Goal: Information Seeking & Learning: Learn about a topic

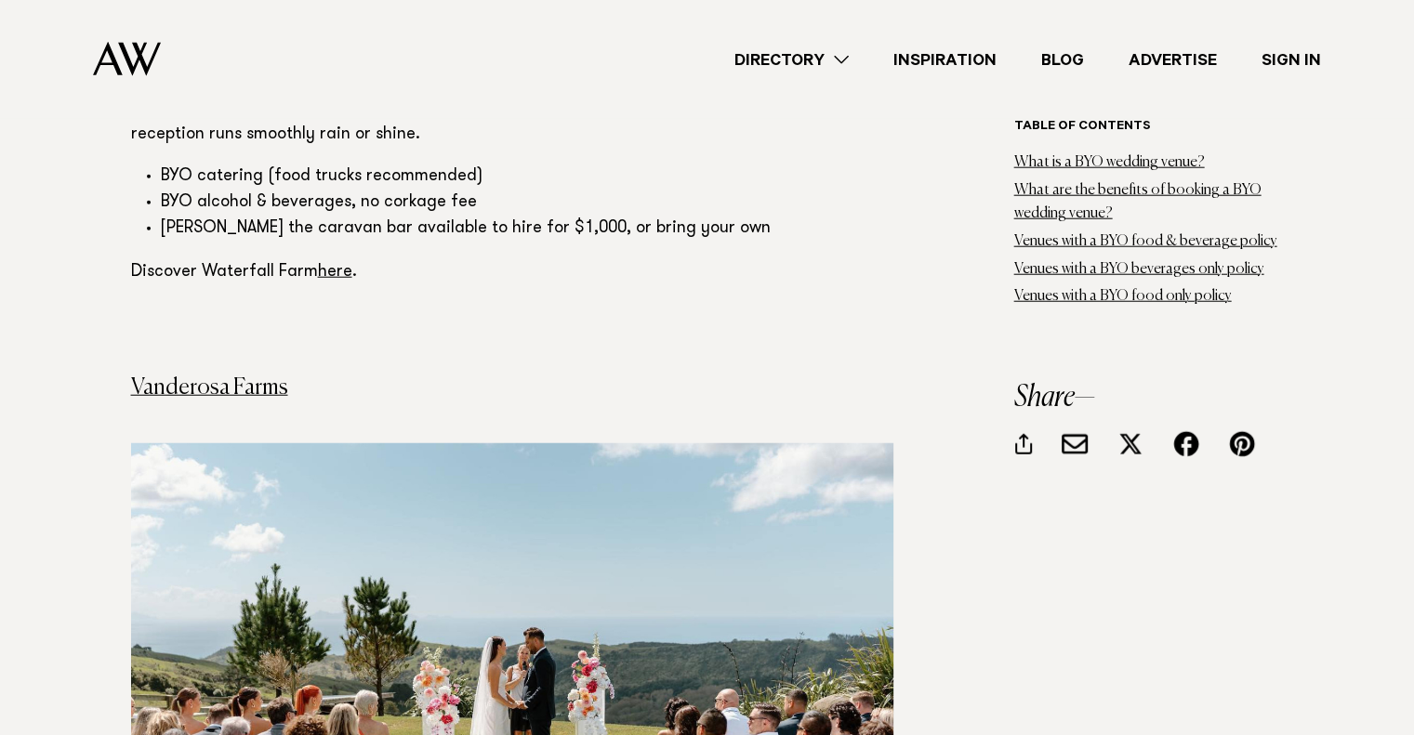
scroll to position [4741, 0]
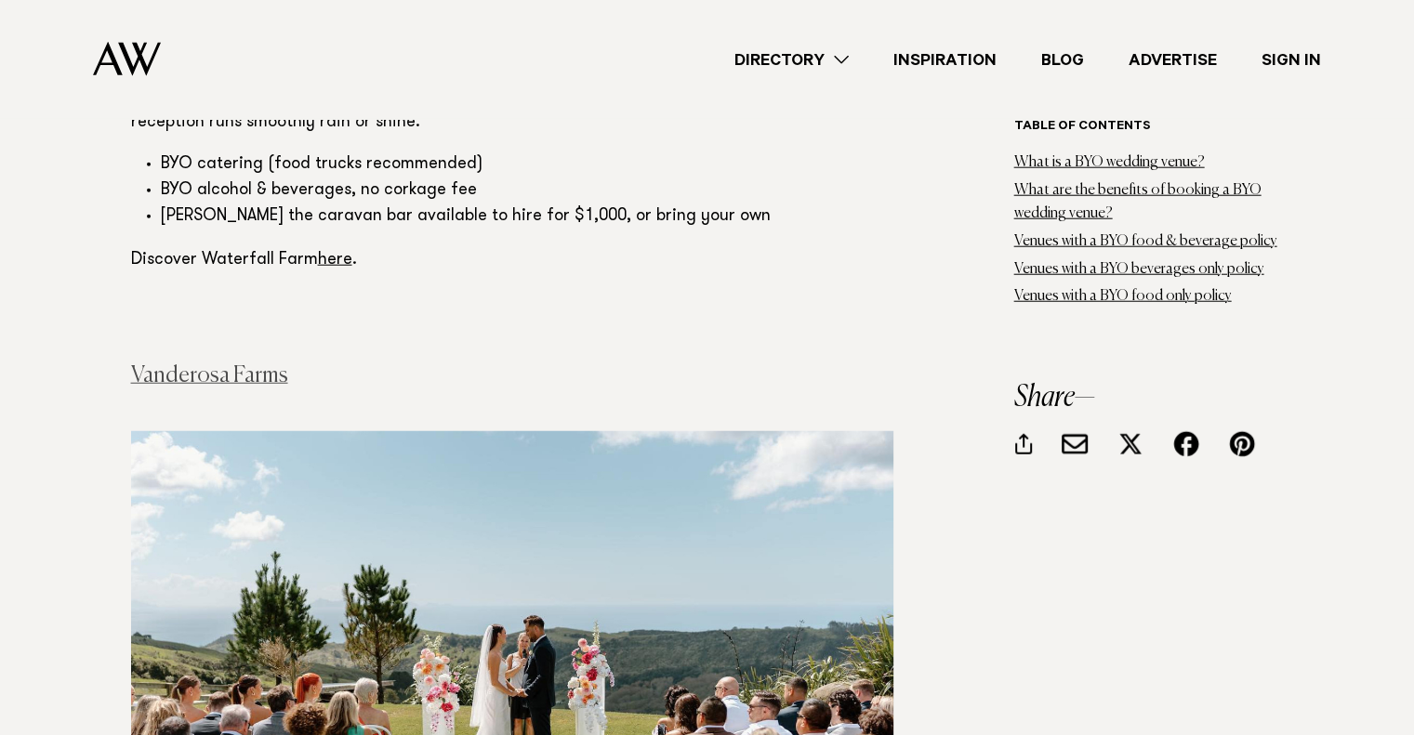
click at [244, 364] on link "Vanderosa Farms" at bounding box center [209, 375] width 157 height 22
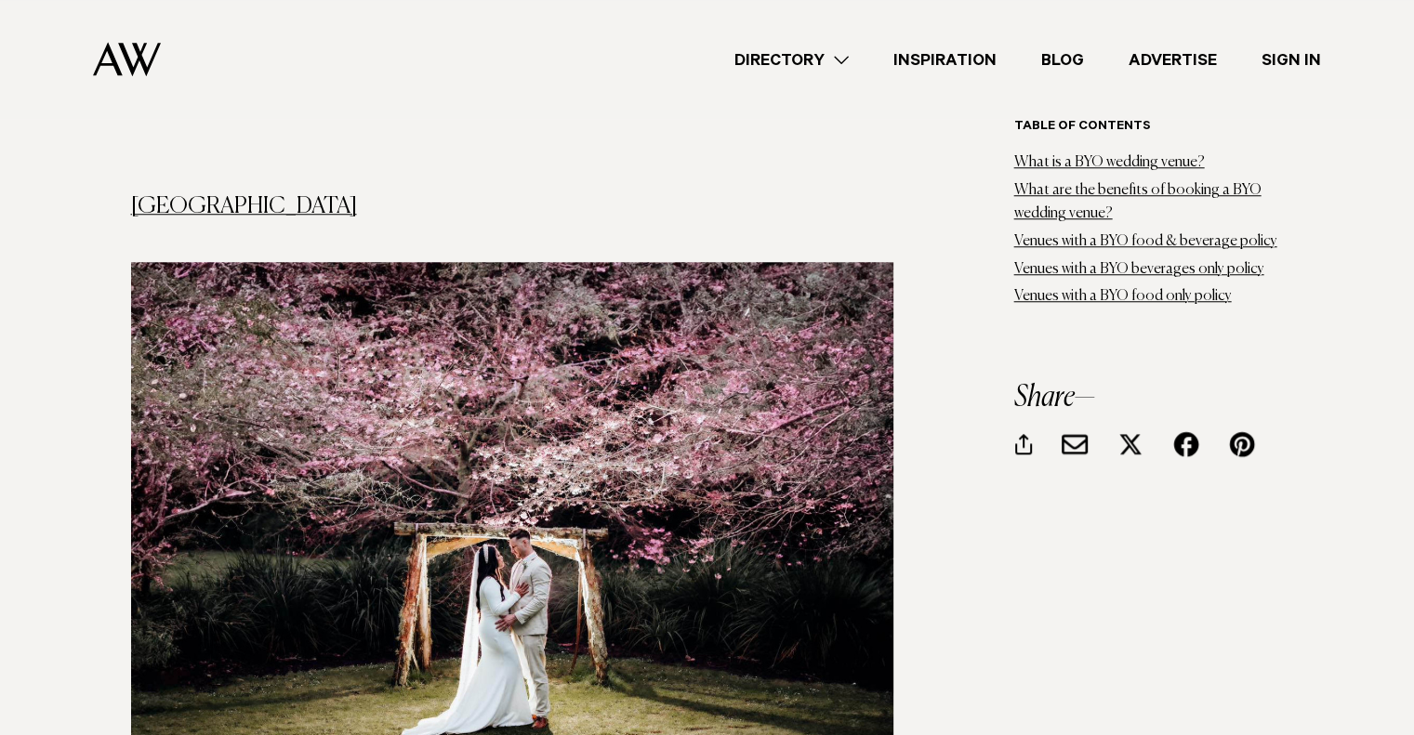
scroll to position [8552, 0]
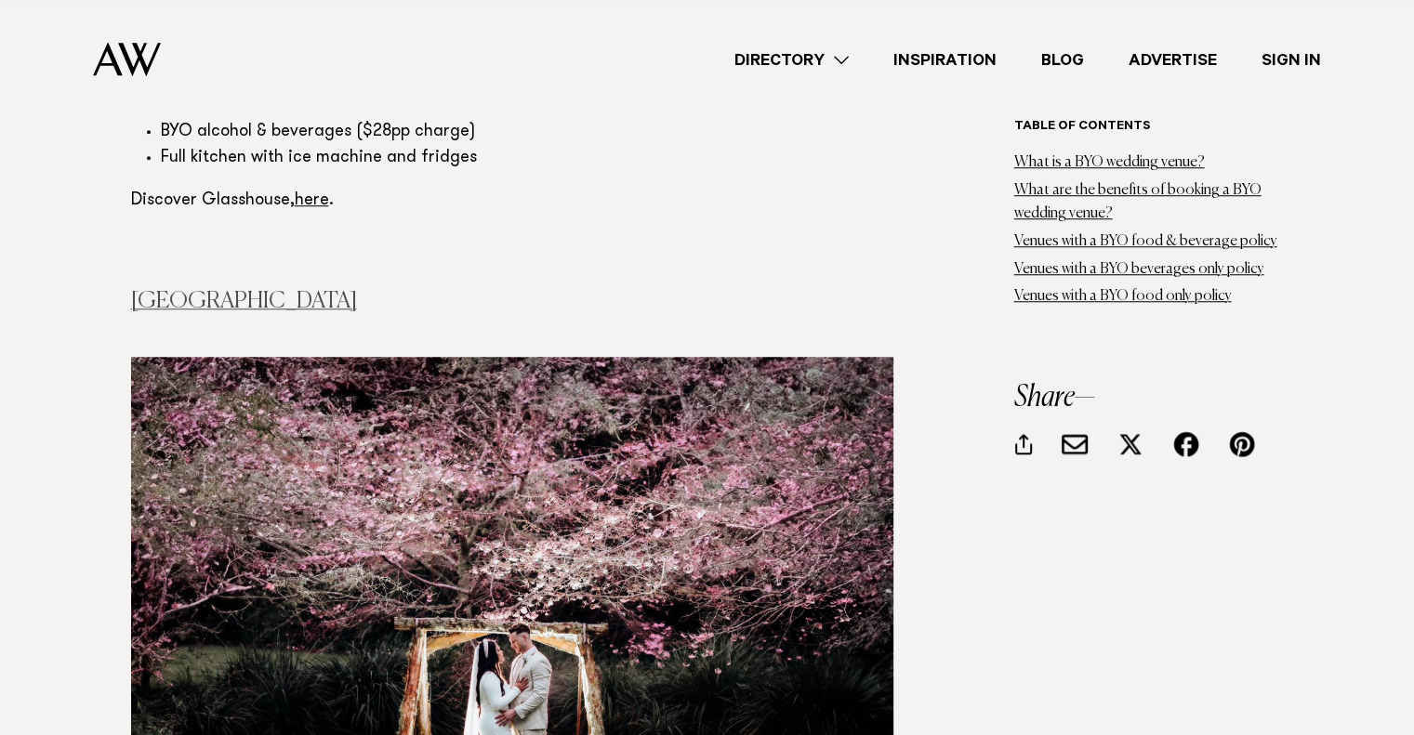
click at [242, 290] on link "[GEOGRAPHIC_DATA]" at bounding box center [244, 301] width 226 height 22
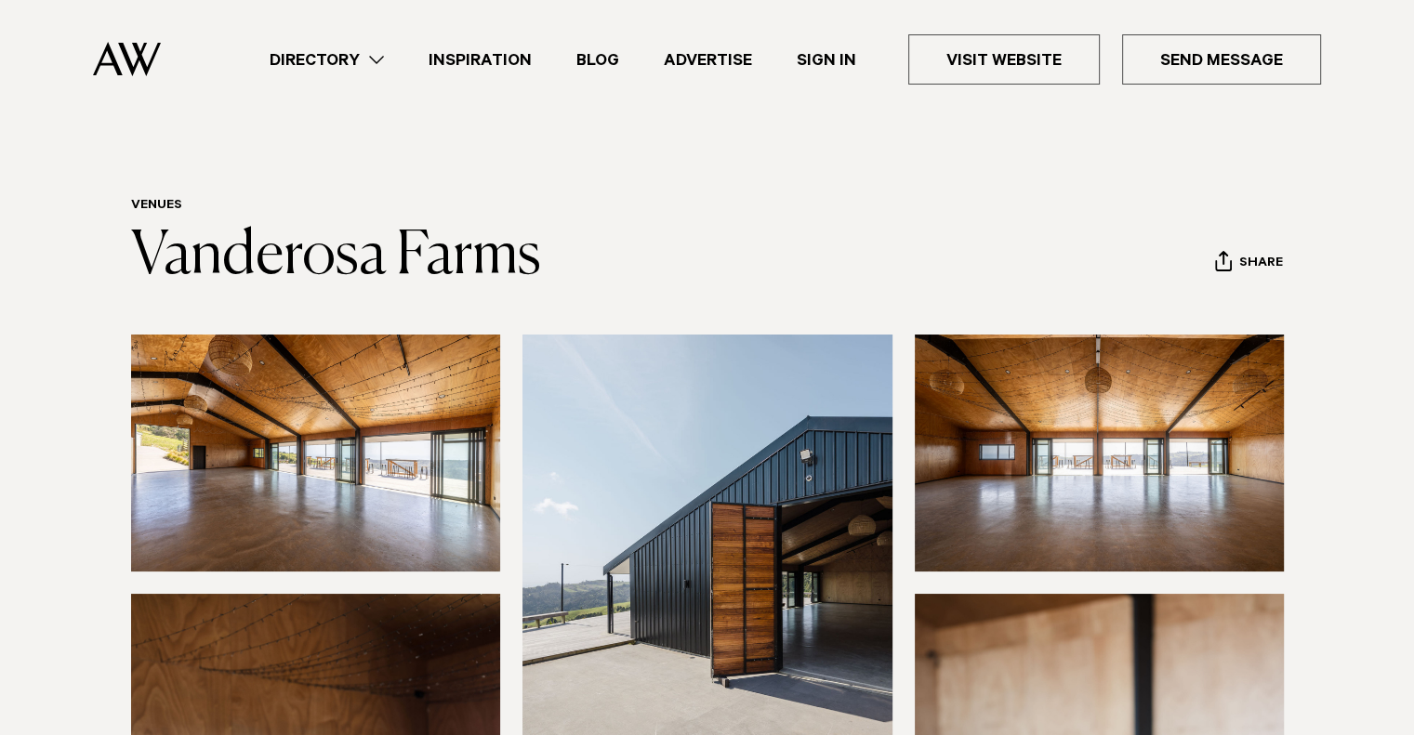
click at [454, 460] on img at bounding box center [316, 453] width 370 height 237
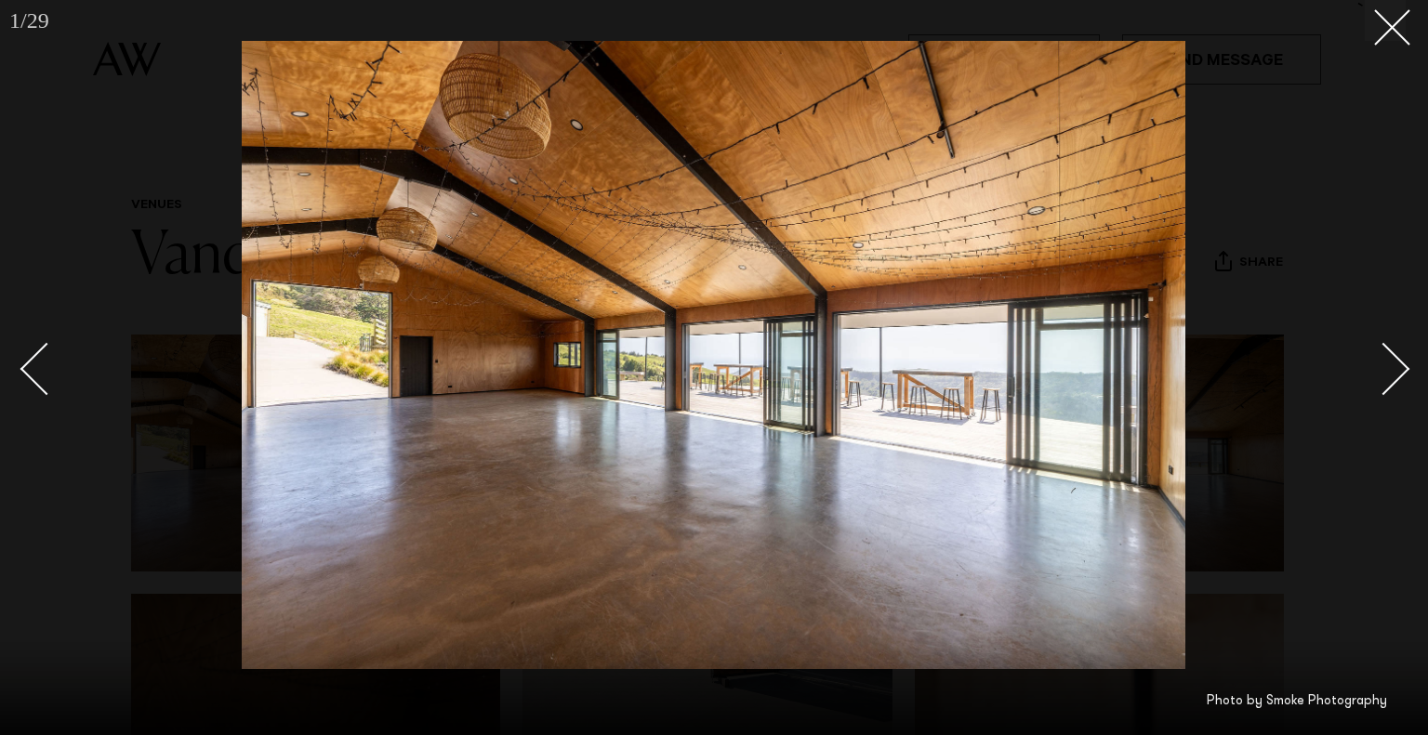
click at [1401, 368] on div "Next slide" at bounding box center [1383, 368] width 53 height 53
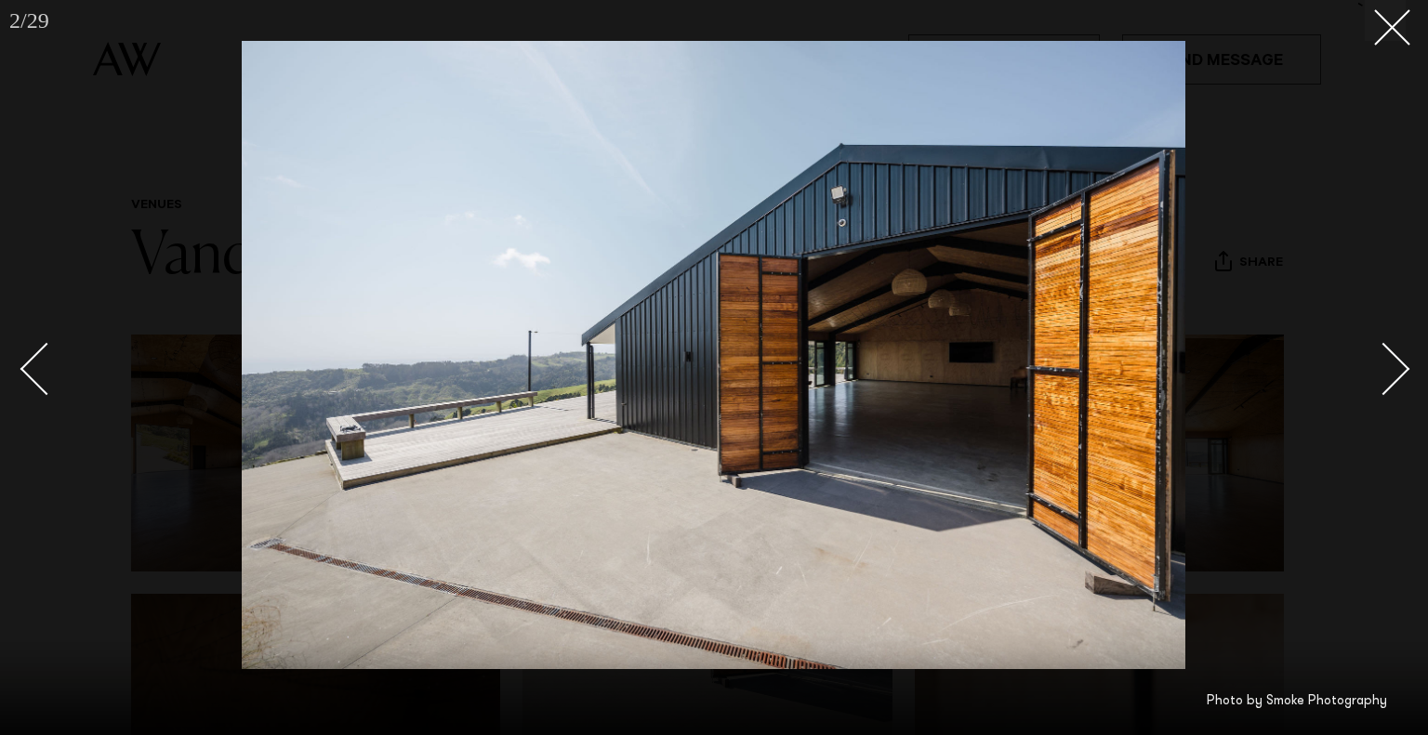
click at [1402, 368] on div "Next slide" at bounding box center [1383, 368] width 53 height 53
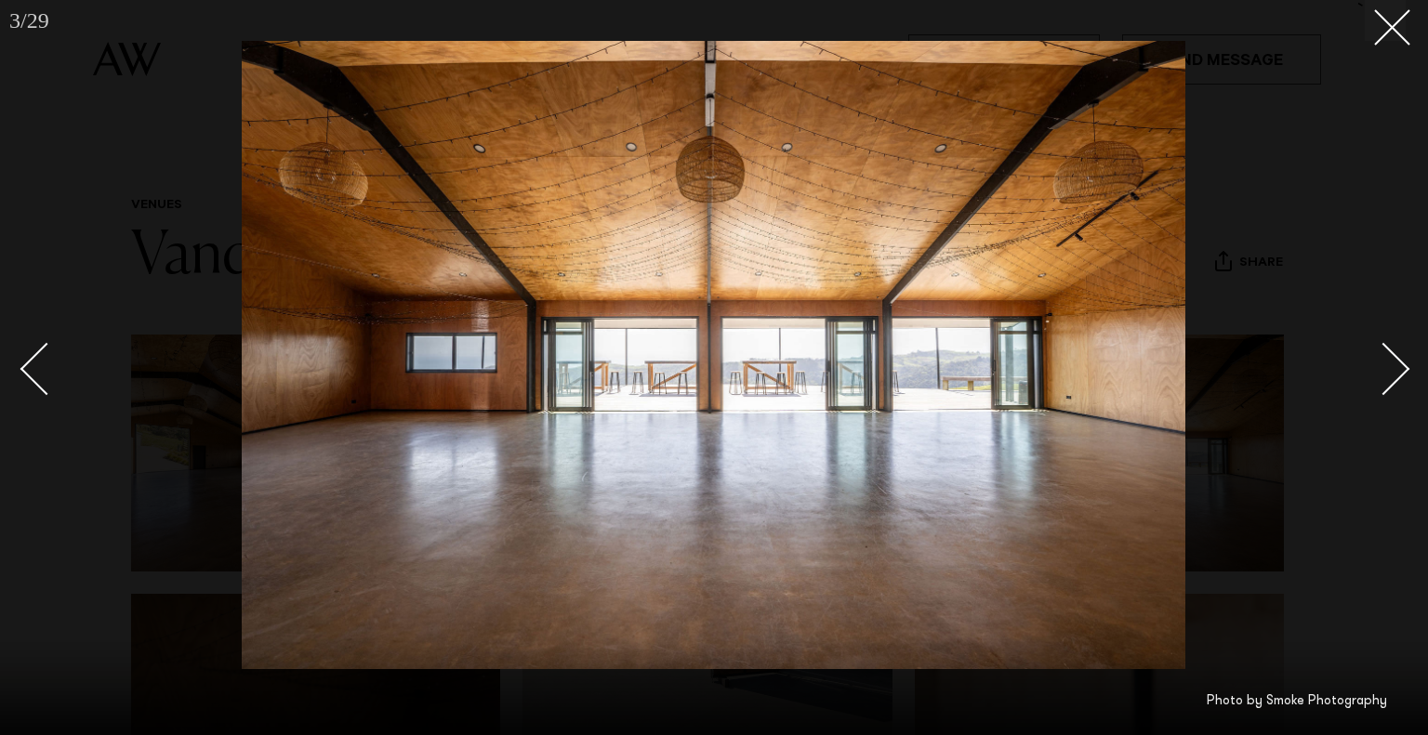
click at [1402, 368] on div "Next slide" at bounding box center [1383, 368] width 53 height 53
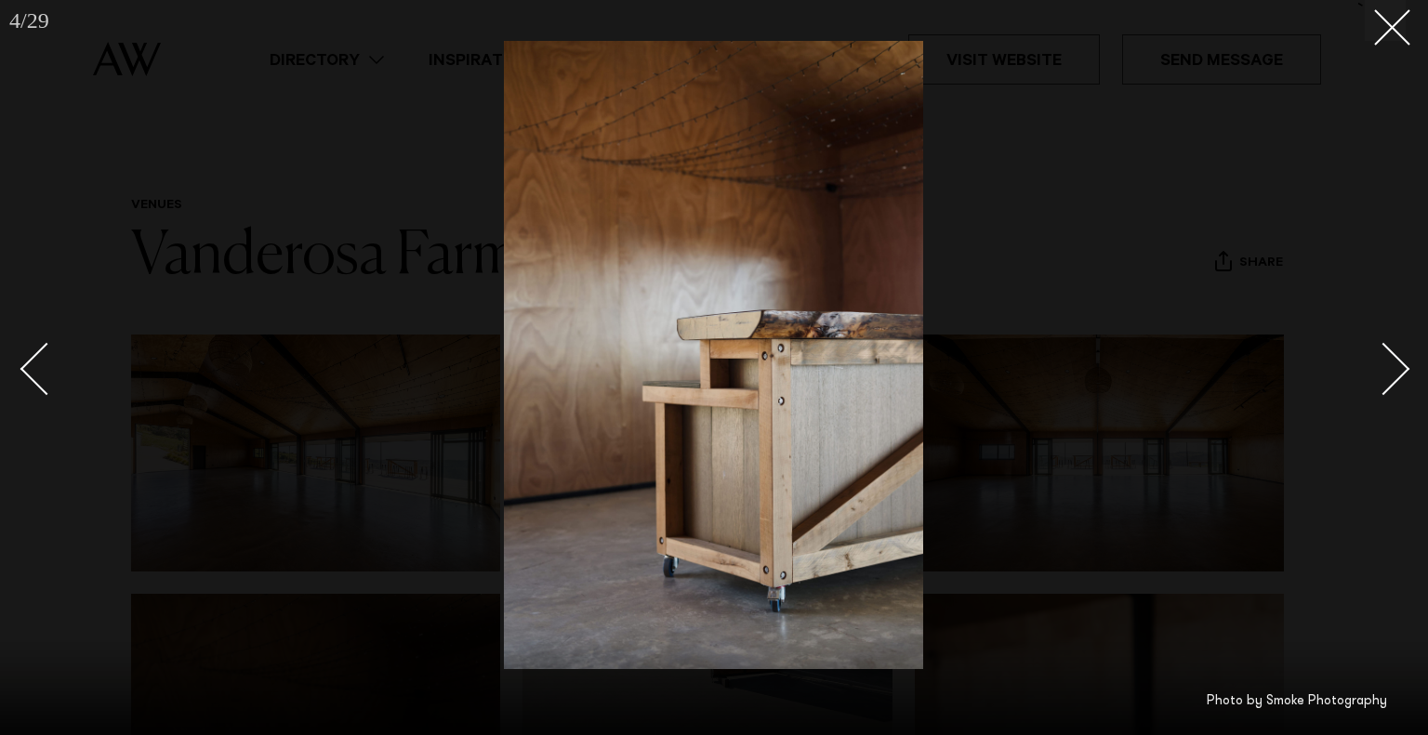
click at [1402, 368] on div "Next slide" at bounding box center [1383, 368] width 53 height 53
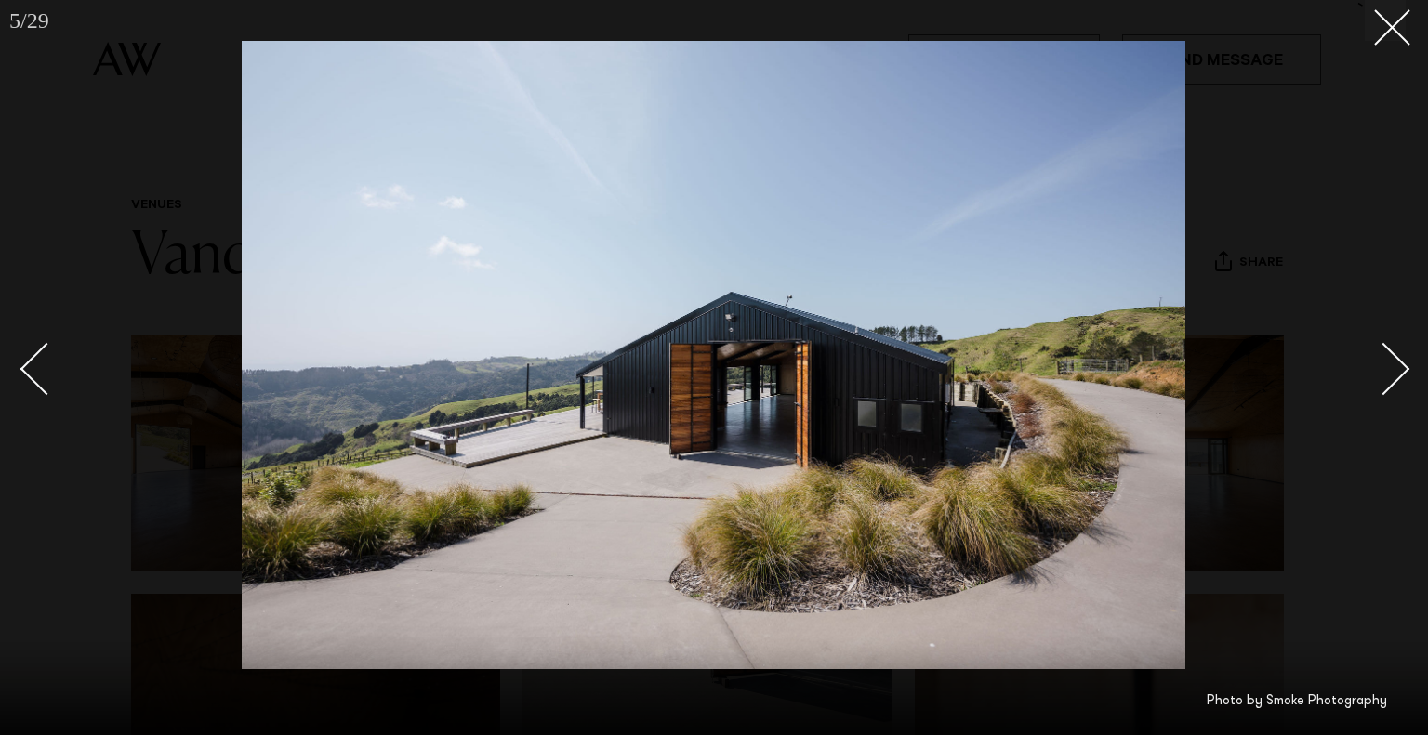
click at [1402, 368] on div "Next slide" at bounding box center [1383, 368] width 53 height 53
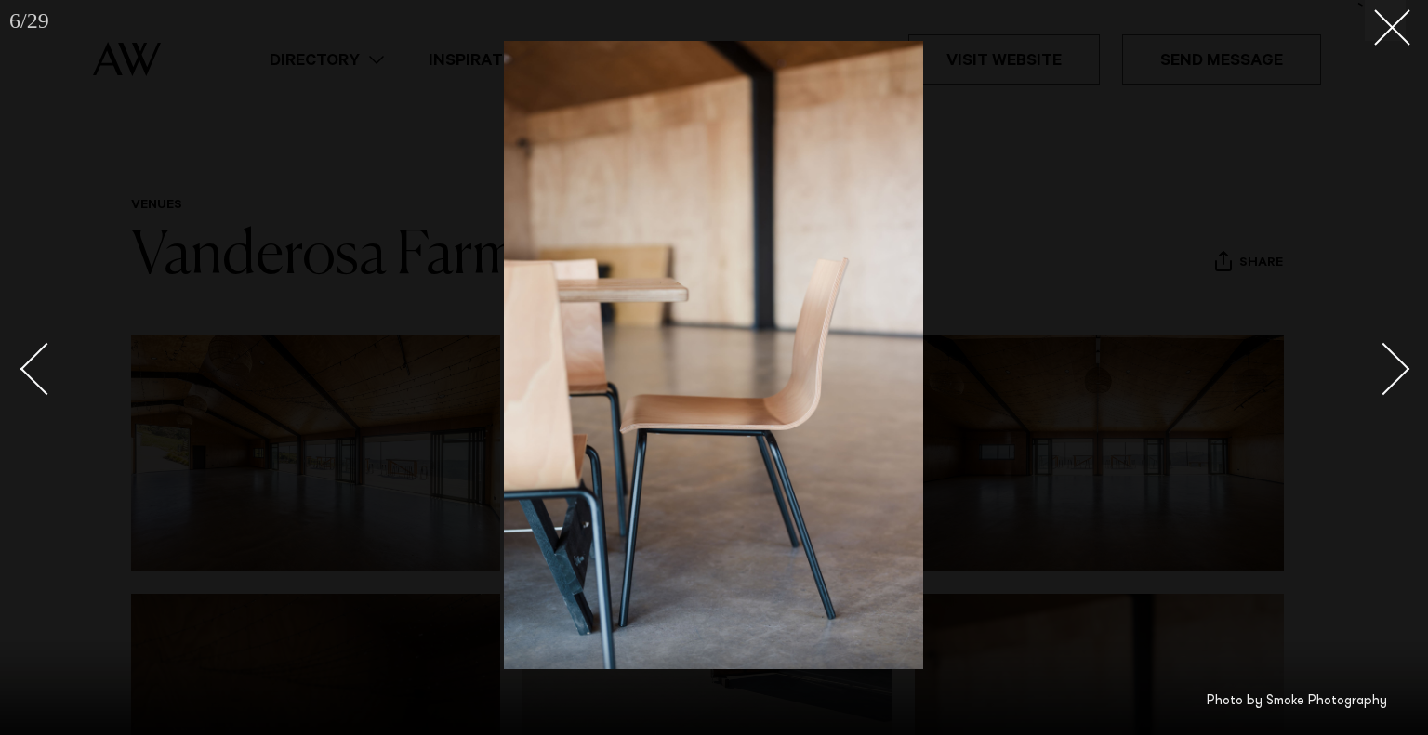
click at [1402, 368] on div "Next slide" at bounding box center [1383, 368] width 53 height 53
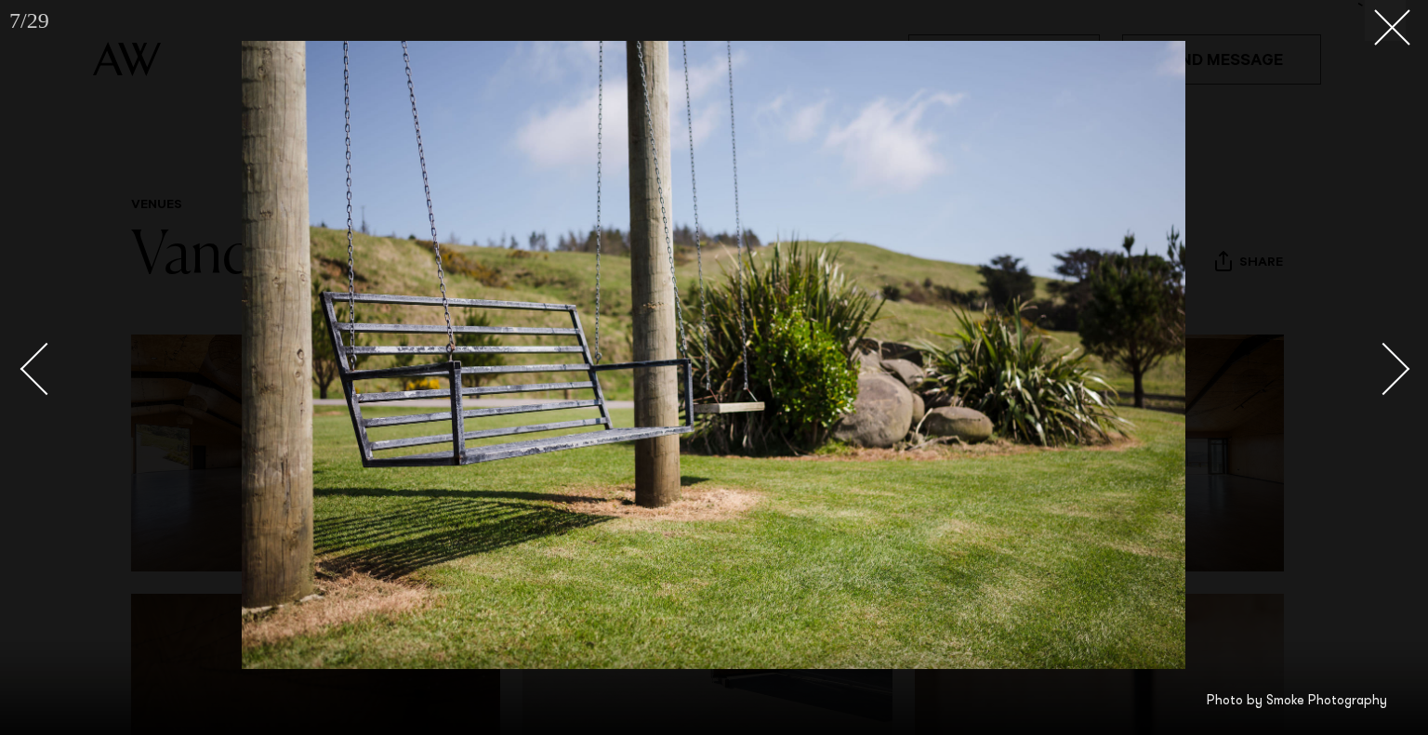
click at [1402, 368] on div "Next slide" at bounding box center [1383, 368] width 53 height 53
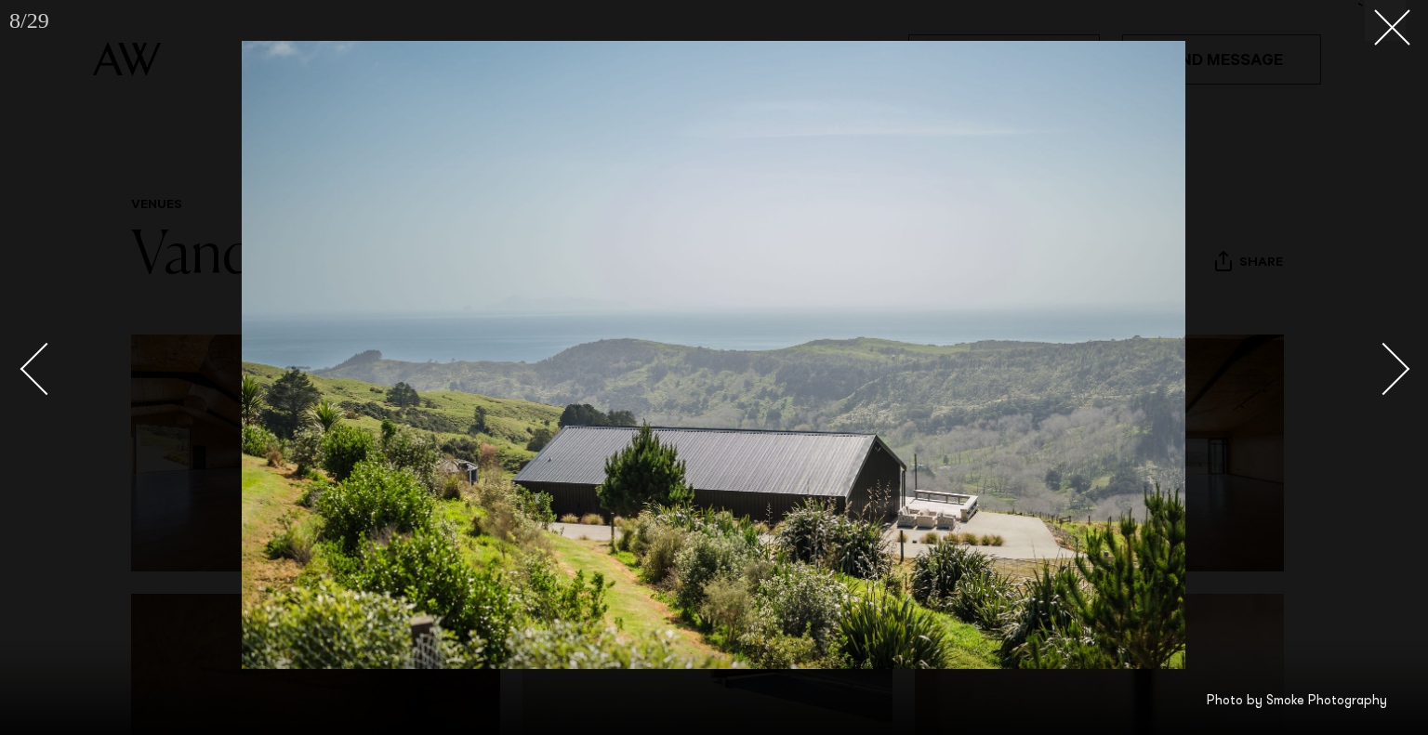
click at [1401, 363] on div "Next slide" at bounding box center [1383, 368] width 53 height 53
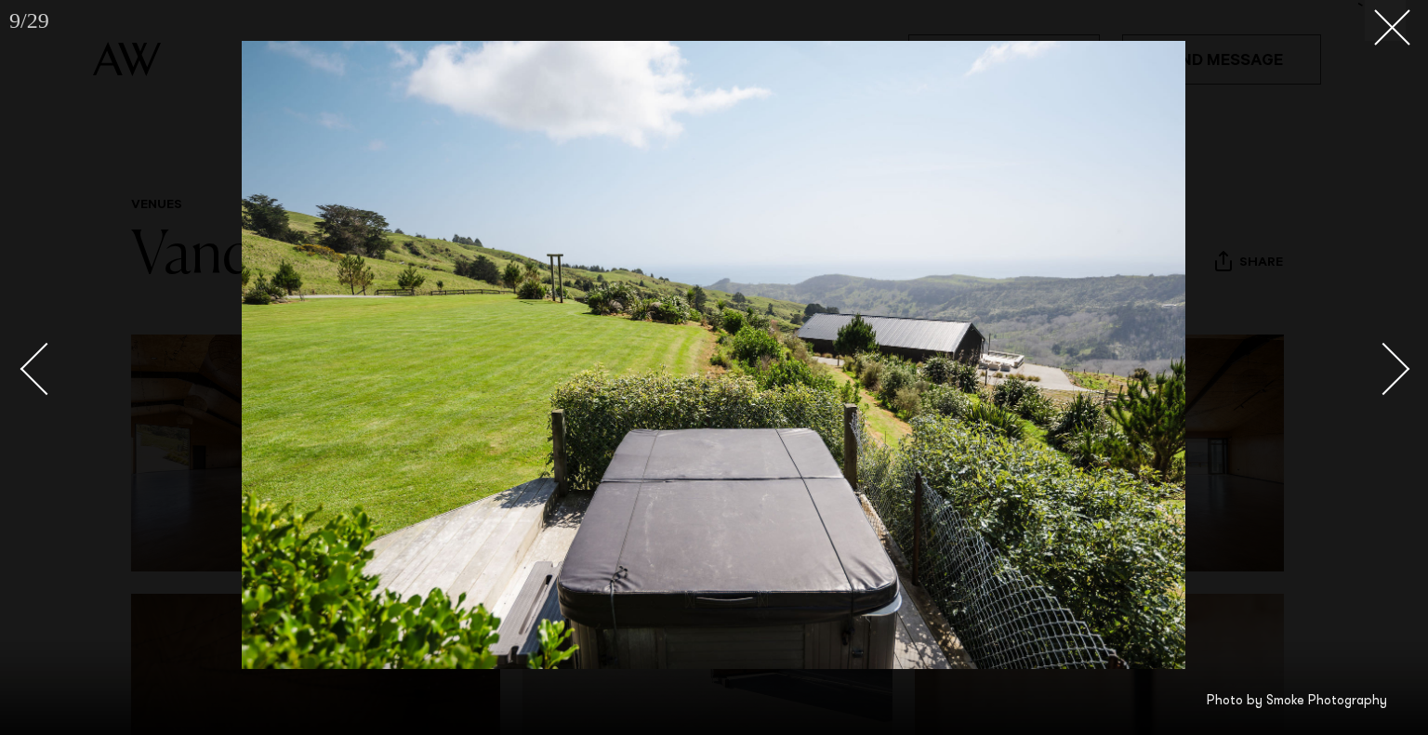
click at [1401, 363] on div "Next slide" at bounding box center [1383, 368] width 53 height 53
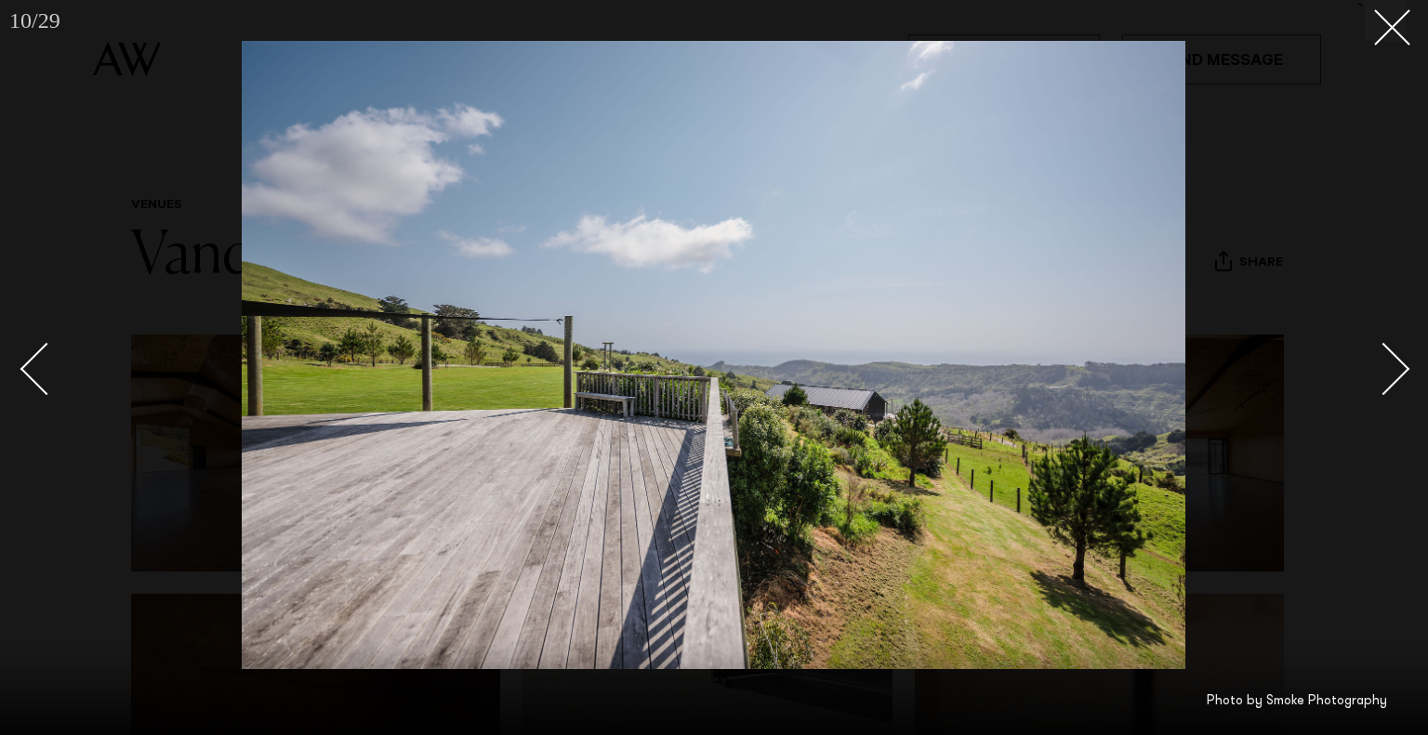
click at [1401, 363] on div "Next slide" at bounding box center [1383, 368] width 53 height 53
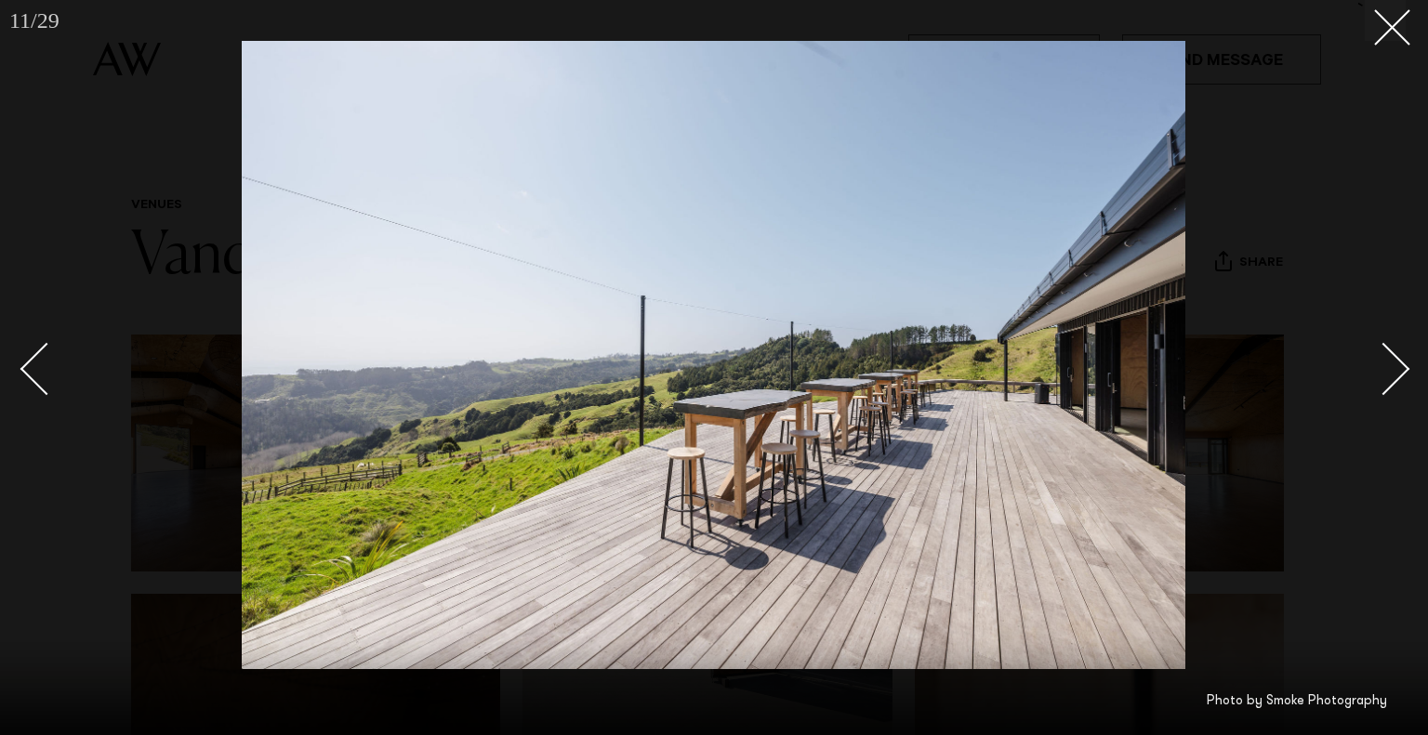
click at [1401, 363] on div "Next slide" at bounding box center [1383, 368] width 53 height 53
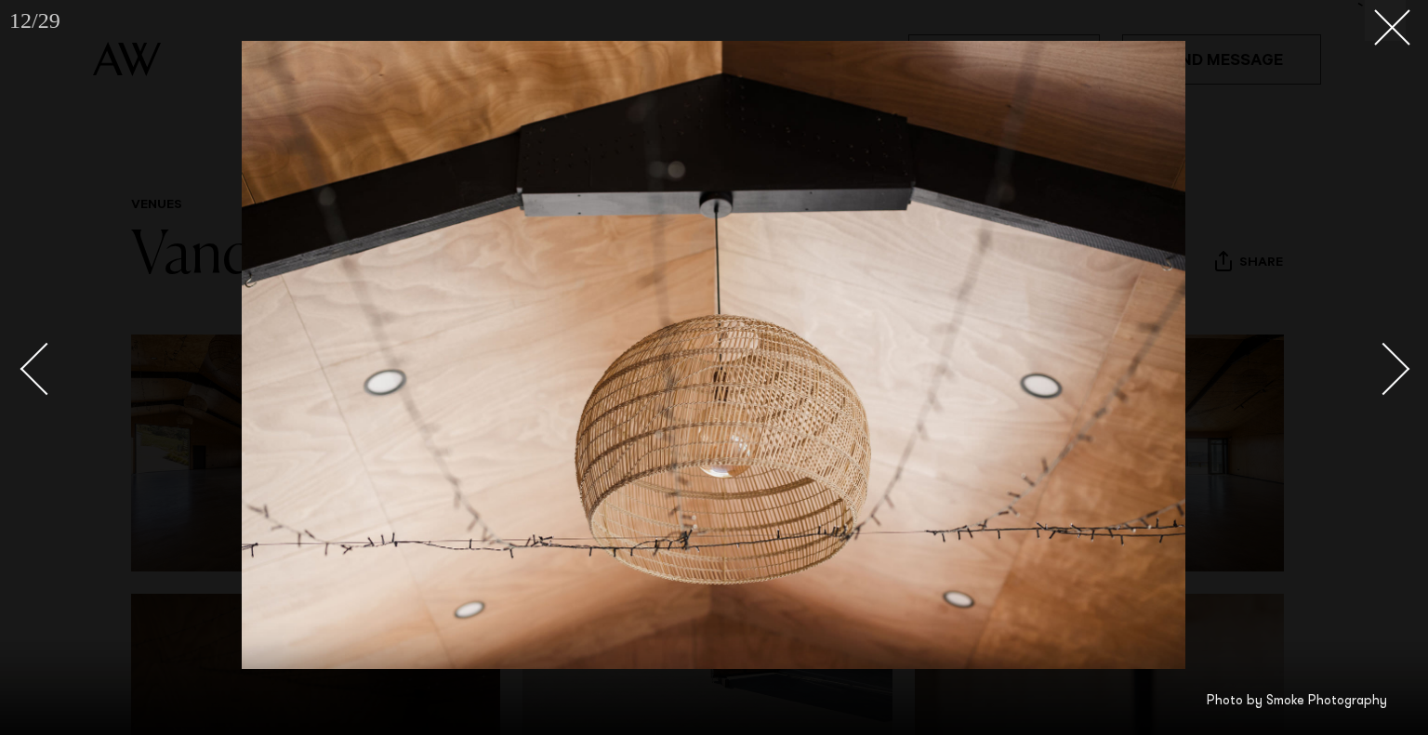
click at [1401, 363] on div "Next slide" at bounding box center [1383, 368] width 53 height 53
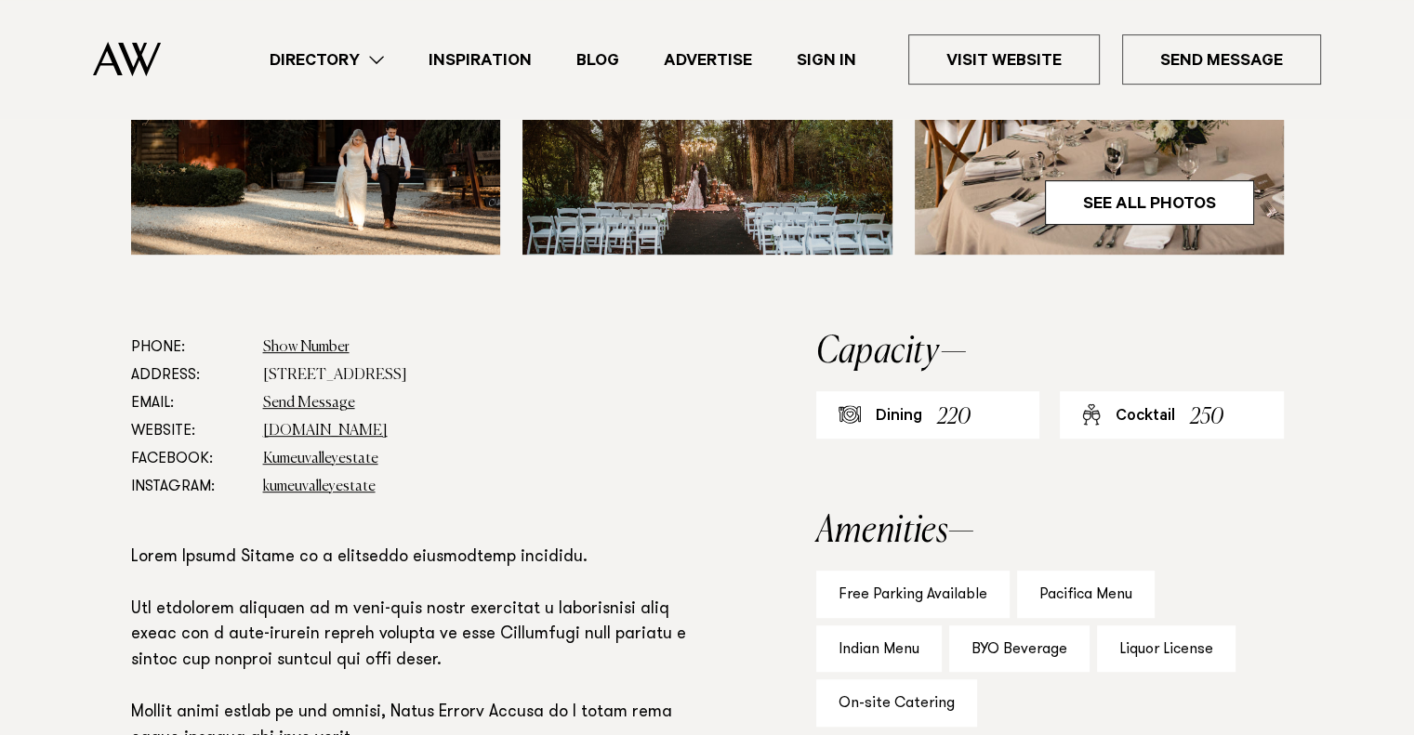
scroll to position [930, 0]
